Goal: Navigation & Orientation: Find specific page/section

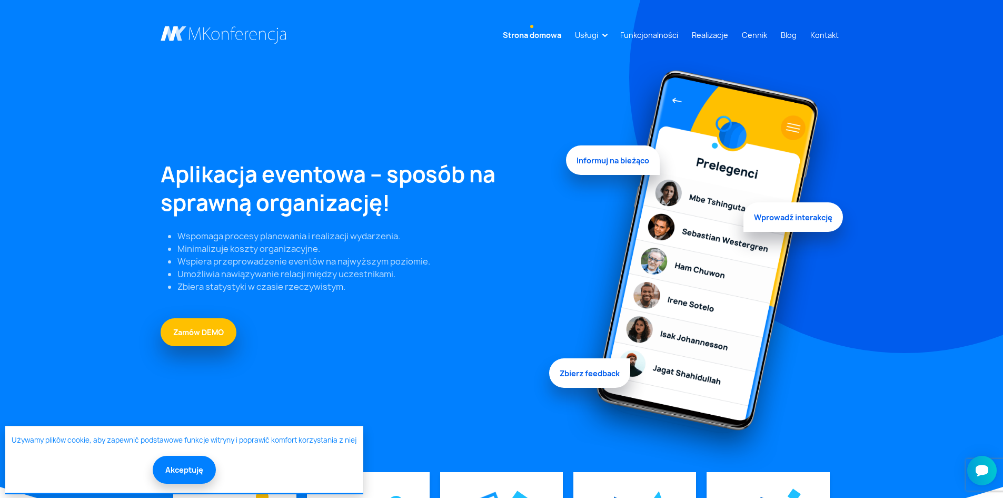
click at [180, 465] on button "Akceptuję" at bounding box center [184, 470] width 63 height 28
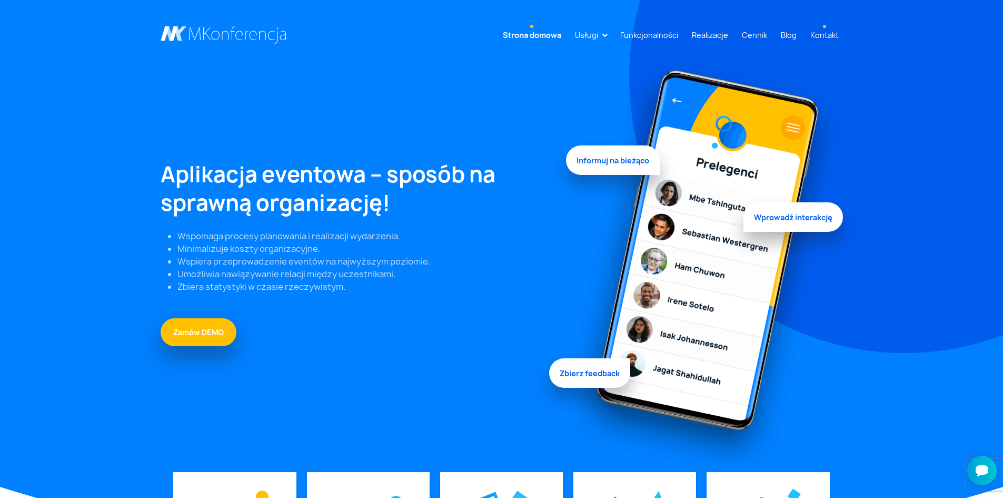
click at [821, 35] on link "Kontakt" at bounding box center [824, 34] width 37 height 19
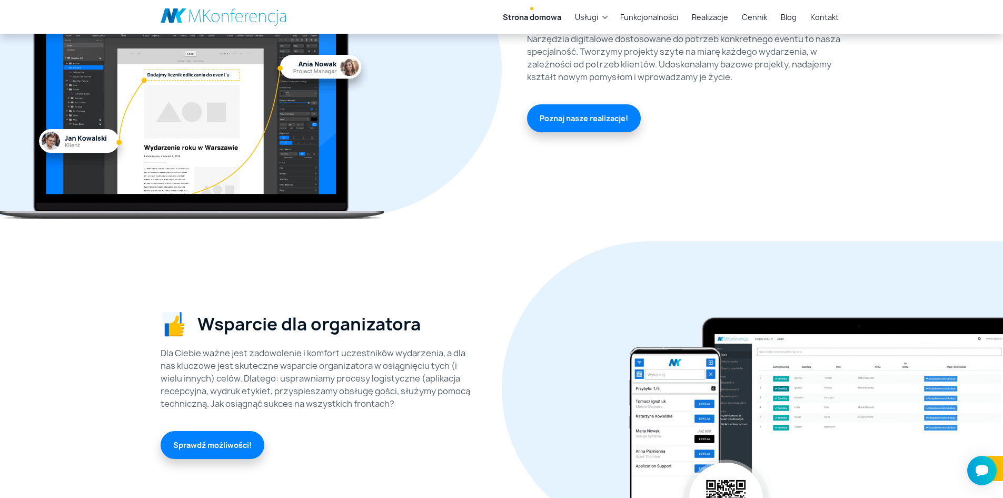
scroll to position [2872, 0]
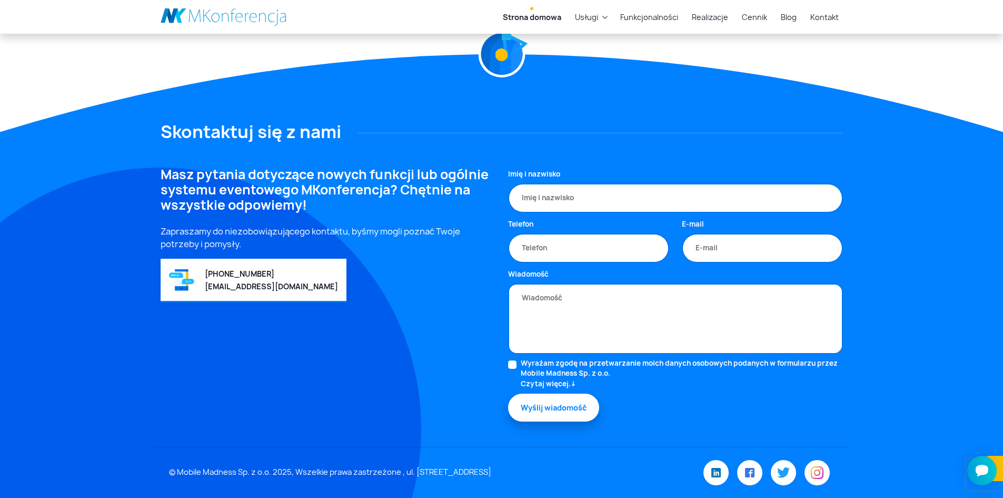
click at [547, 16] on link "Strona domowa" at bounding box center [532, 16] width 67 height 19
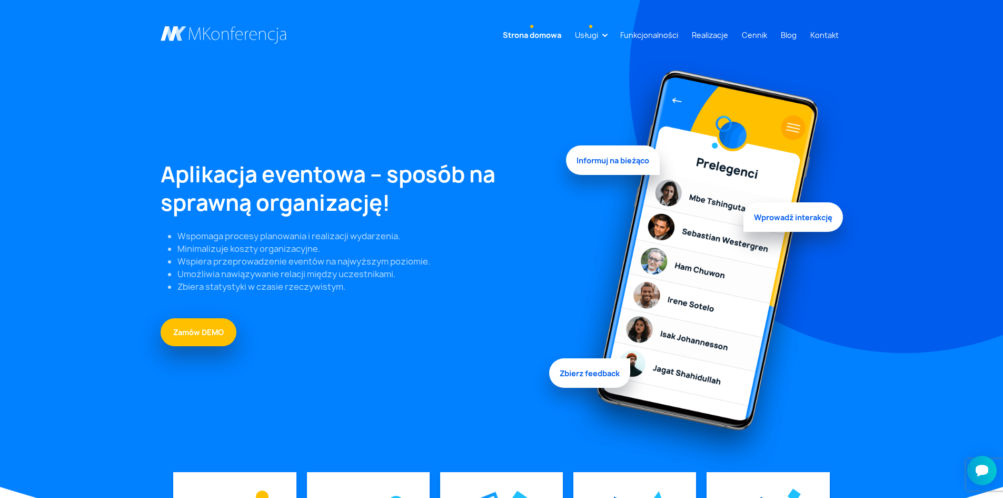
click at [607, 33] on li "Usługi Aplikacja mobilna Strona WWW Rejestracja/Sprzedaż biletów Rozwiązania di…" at bounding box center [591, 34] width 40 height 19
click at [603, 38] on link "Usługi" at bounding box center [587, 34] width 32 height 19
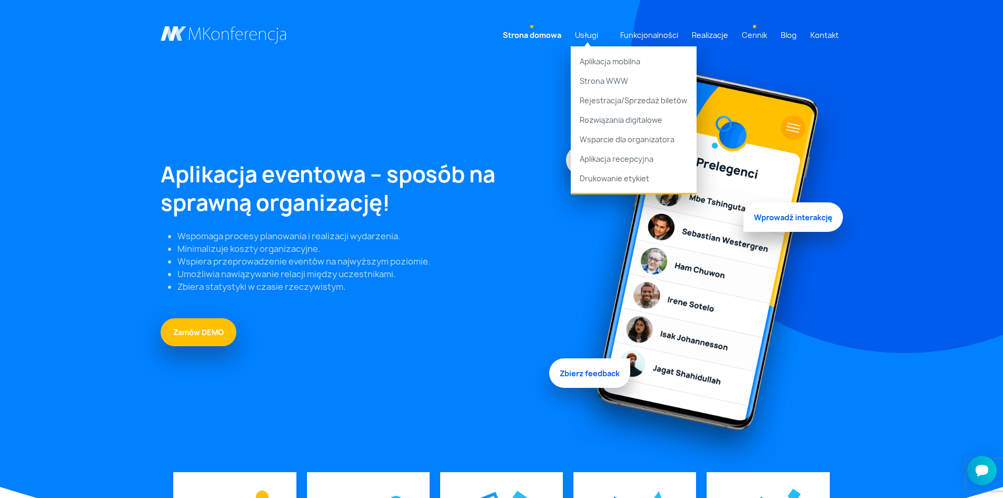
click at [765, 35] on link "Cennik" at bounding box center [755, 34] width 34 height 19
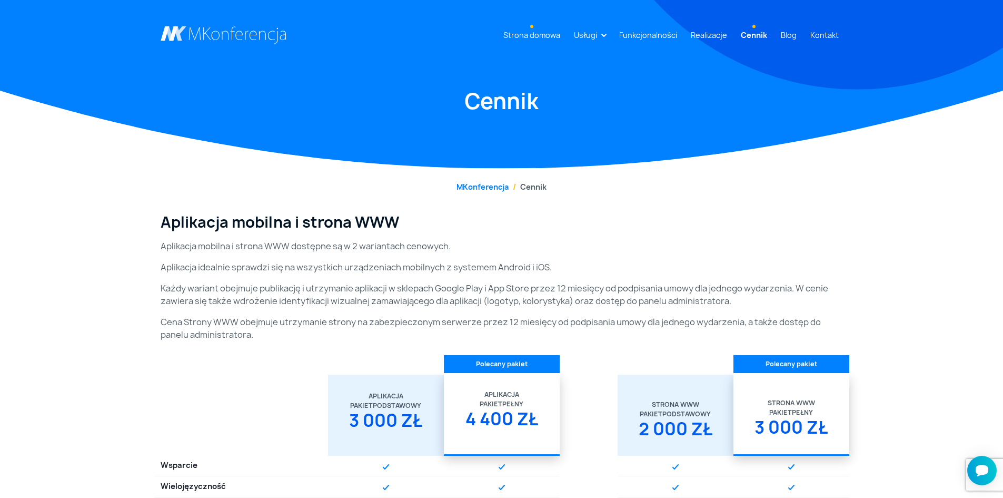
click at [544, 32] on link "Strona domowa" at bounding box center [531, 34] width 65 height 19
